Goal: Navigation & Orientation: Find specific page/section

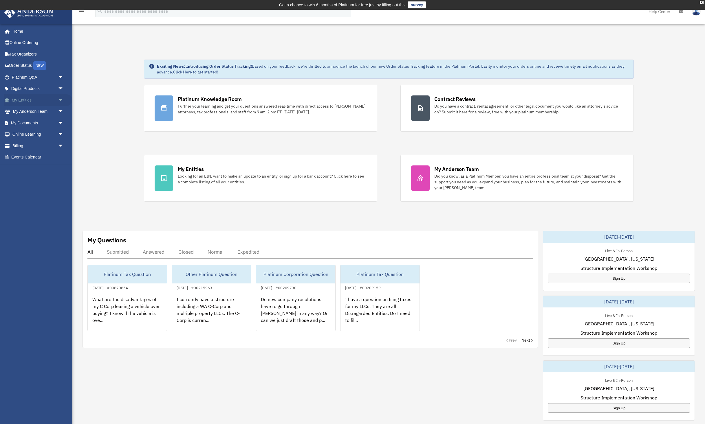
click at [29, 98] on link "My Entities arrow_drop_down" at bounding box center [38, 100] width 68 height 12
click at [61, 100] on span "arrow_drop_down" at bounding box center [64, 100] width 12 height 12
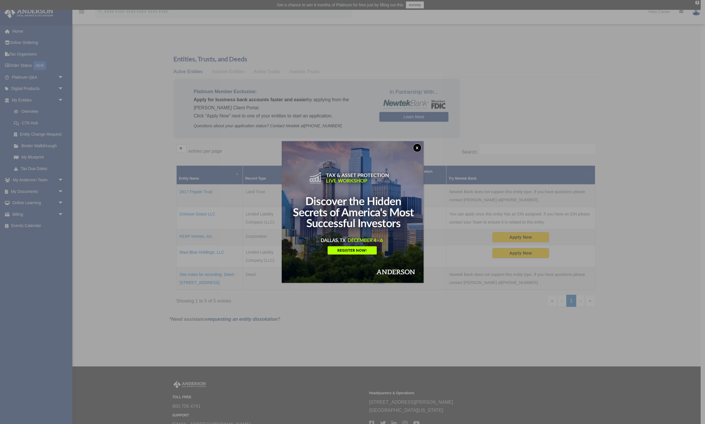
click at [419, 148] on button "x" at bounding box center [417, 148] width 9 height 9
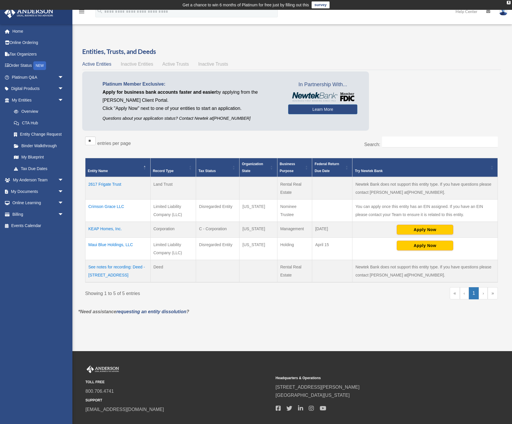
click at [144, 65] on span "Inactive Entities" at bounding box center [137, 64] width 32 height 5
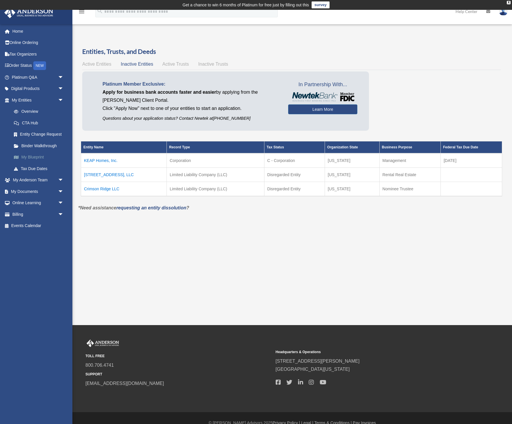
click at [36, 159] on link "My Blueprint" at bounding box center [40, 158] width 64 height 12
